Goal: Check status: Check status

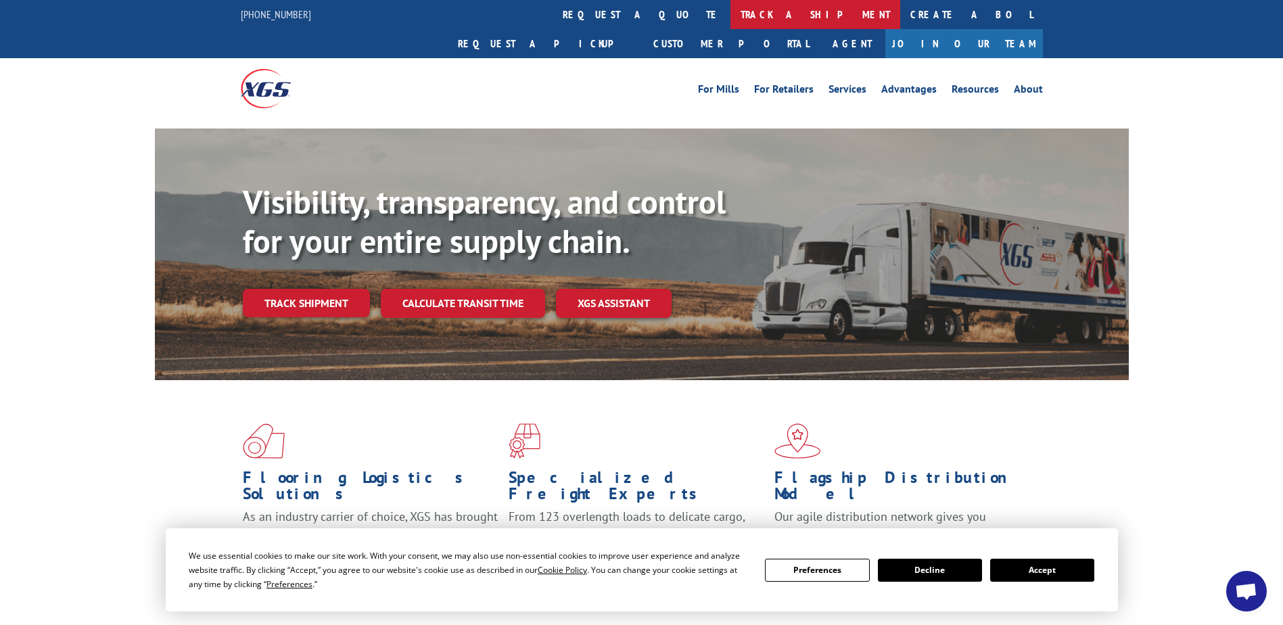
click at [731, 10] on link "track a shipment" at bounding box center [816, 14] width 170 height 29
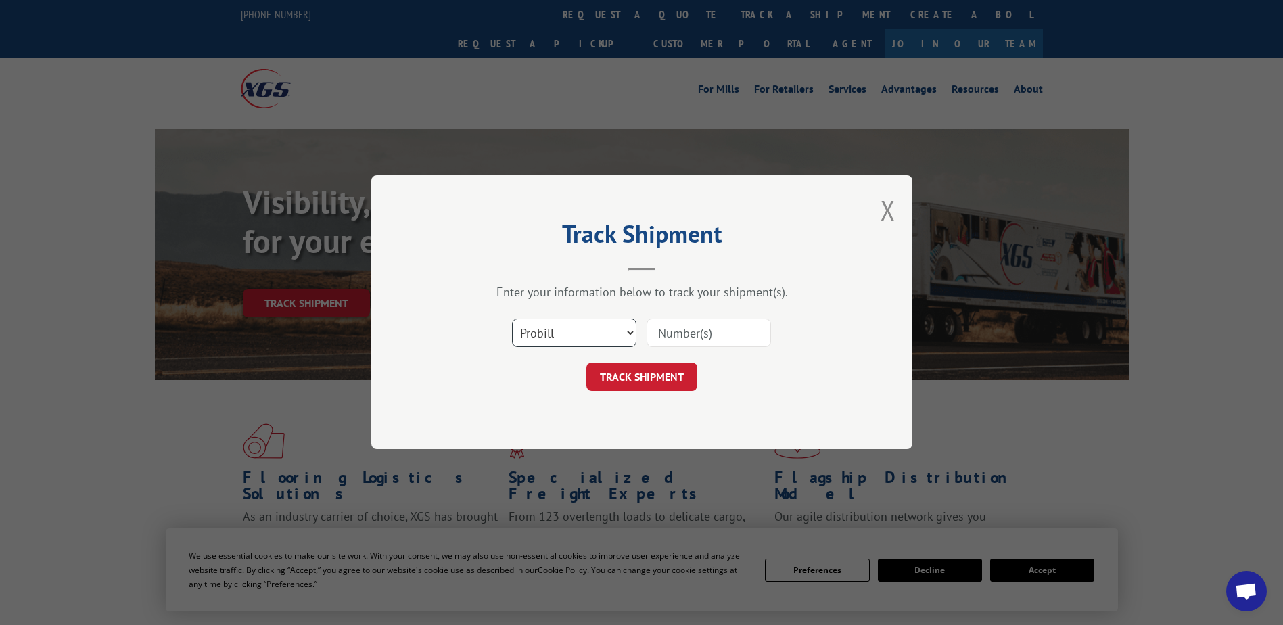
click at [628, 333] on select "Select category... Probill BOL PO" at bounding box center [574, 333] width 124 height 28
select select "bol"
click at [512, 319] on select "Select category... Probill BOL PO" at bounding box center [574, 333] width 124 height 28
click at [717, 344] on input at bounding box center [709, 333] width 124 height 28
click at [687, 327] on input at bounding box center [709, 333] width 124 height 28
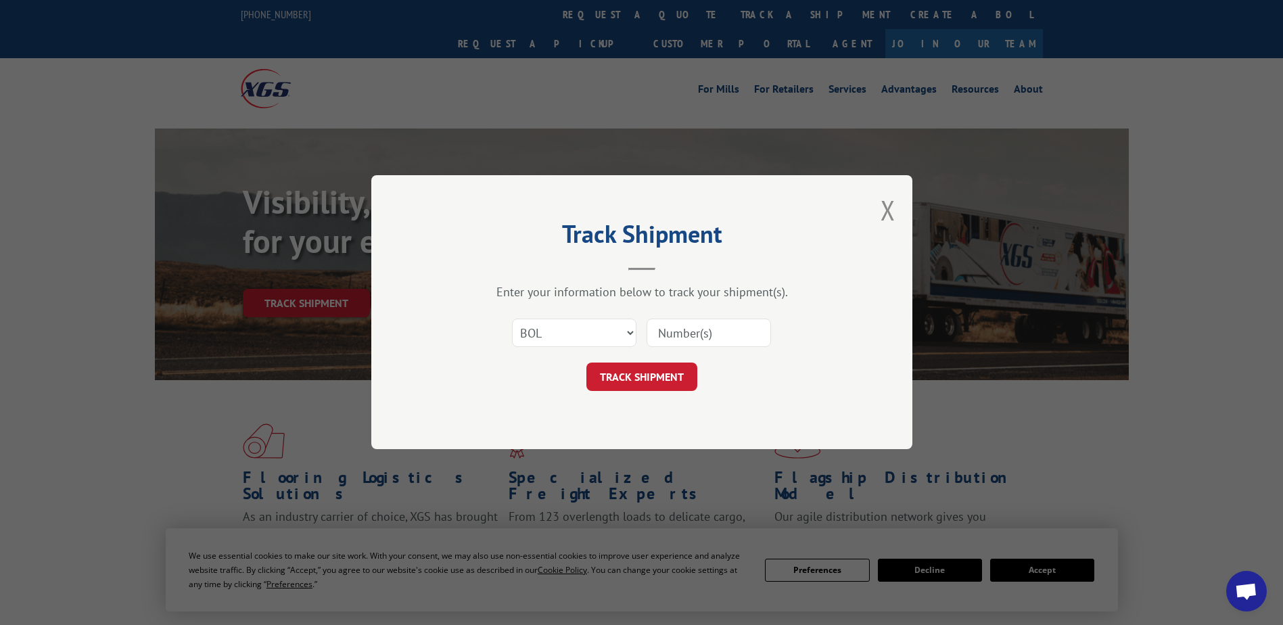
paste input "5185272"
type input "5185272"
click at [660, 371] on button "TRACK SHIPMENT" at bounding box center [642, 377] width 111 height 28
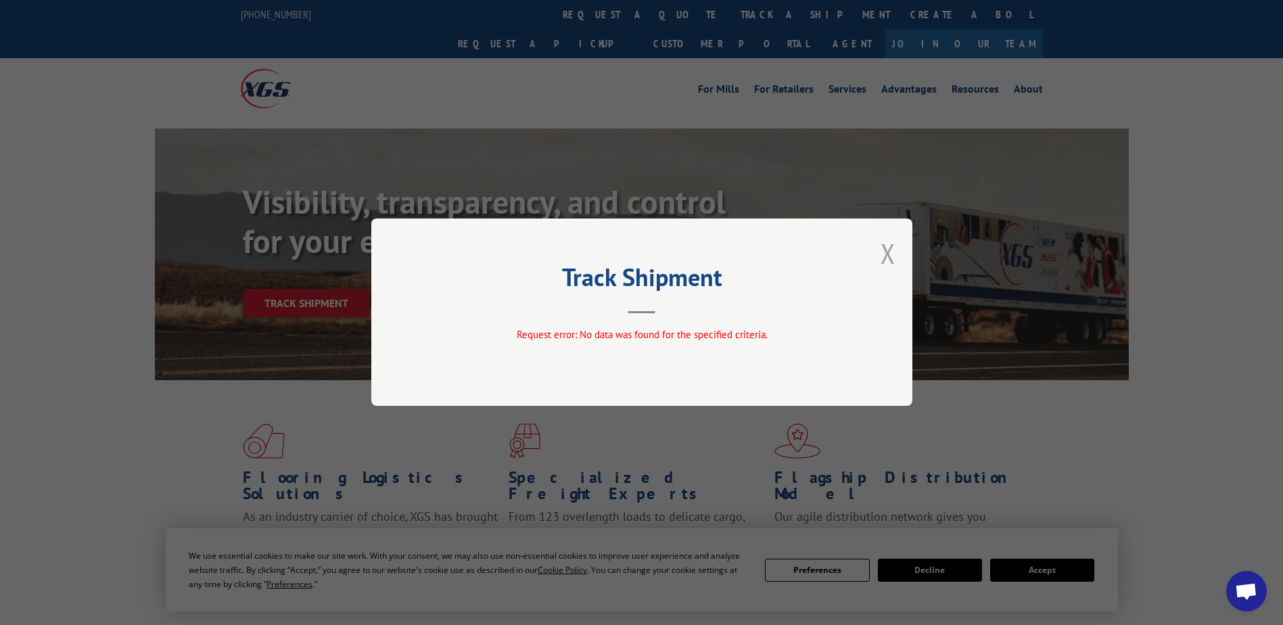
click at [886, 256] on button "Close modal" at bounding box center [888, 253] width 15 height 36
